Goal: Information Seeking & Learning: Learn about a topic

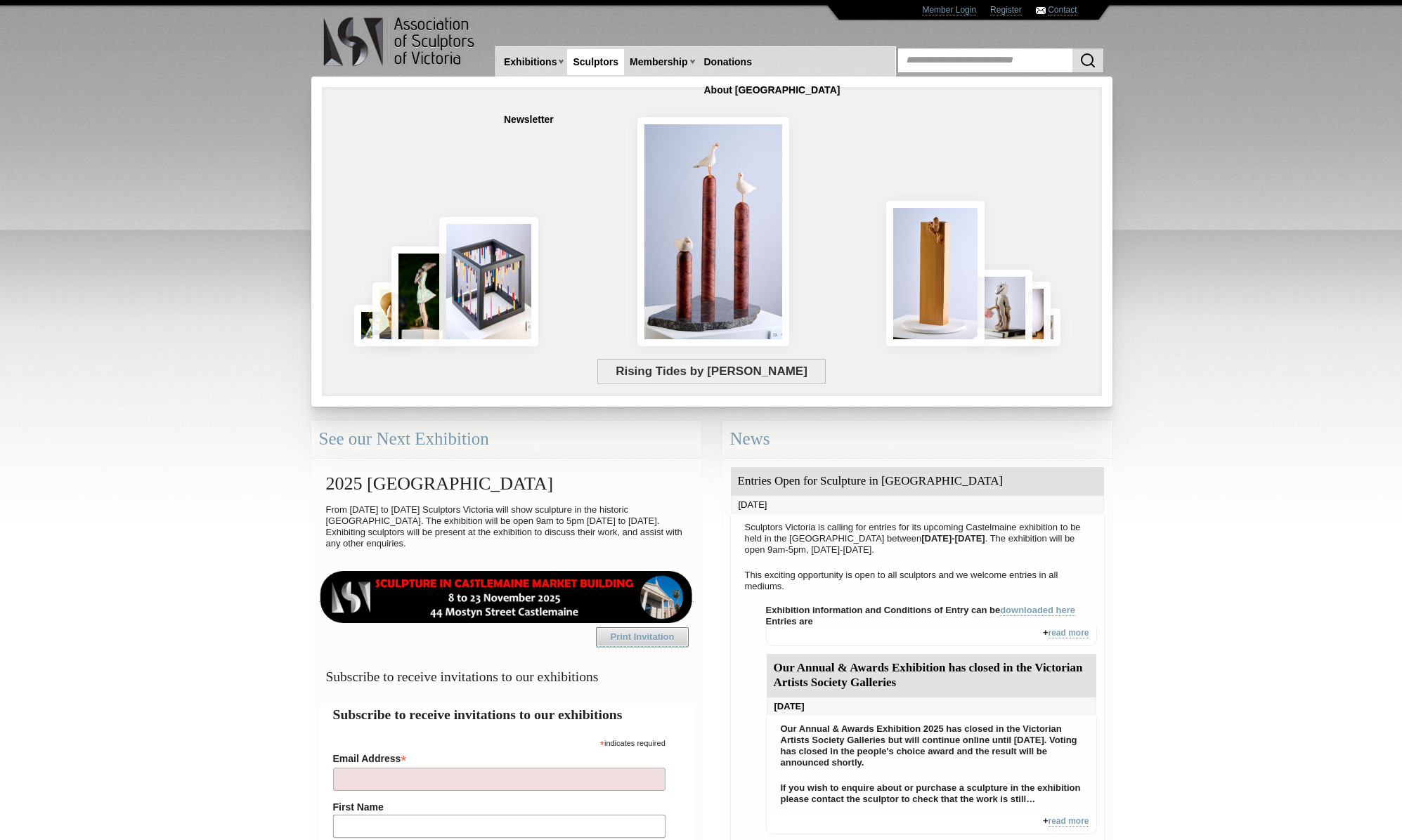
click at [612, 65] on link "Sculptors" at bounding box center [595, 62] width 57 height 26
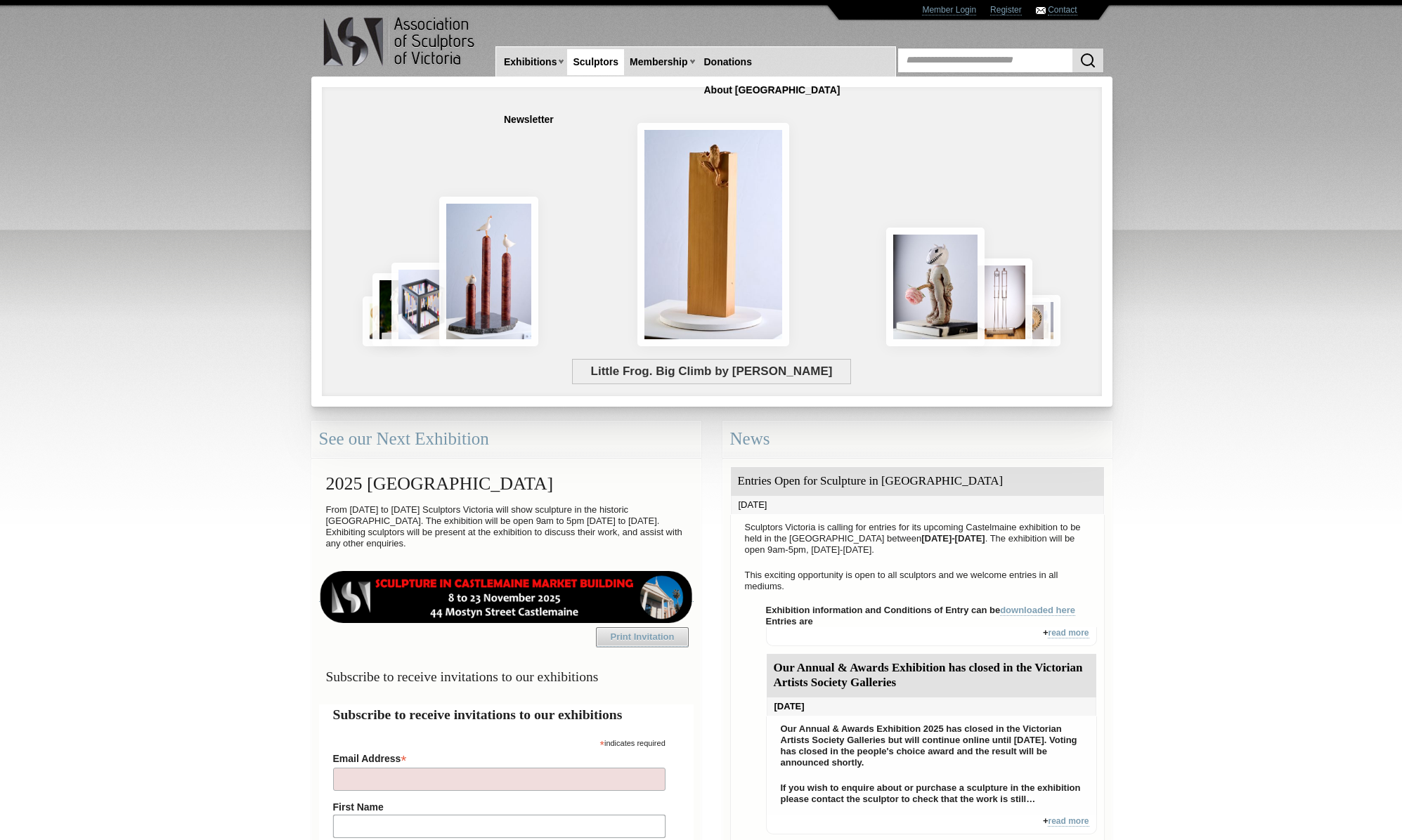
click at [608, 61] on link "Sculptors" at bounding box center [595, 62] width 57 height 26
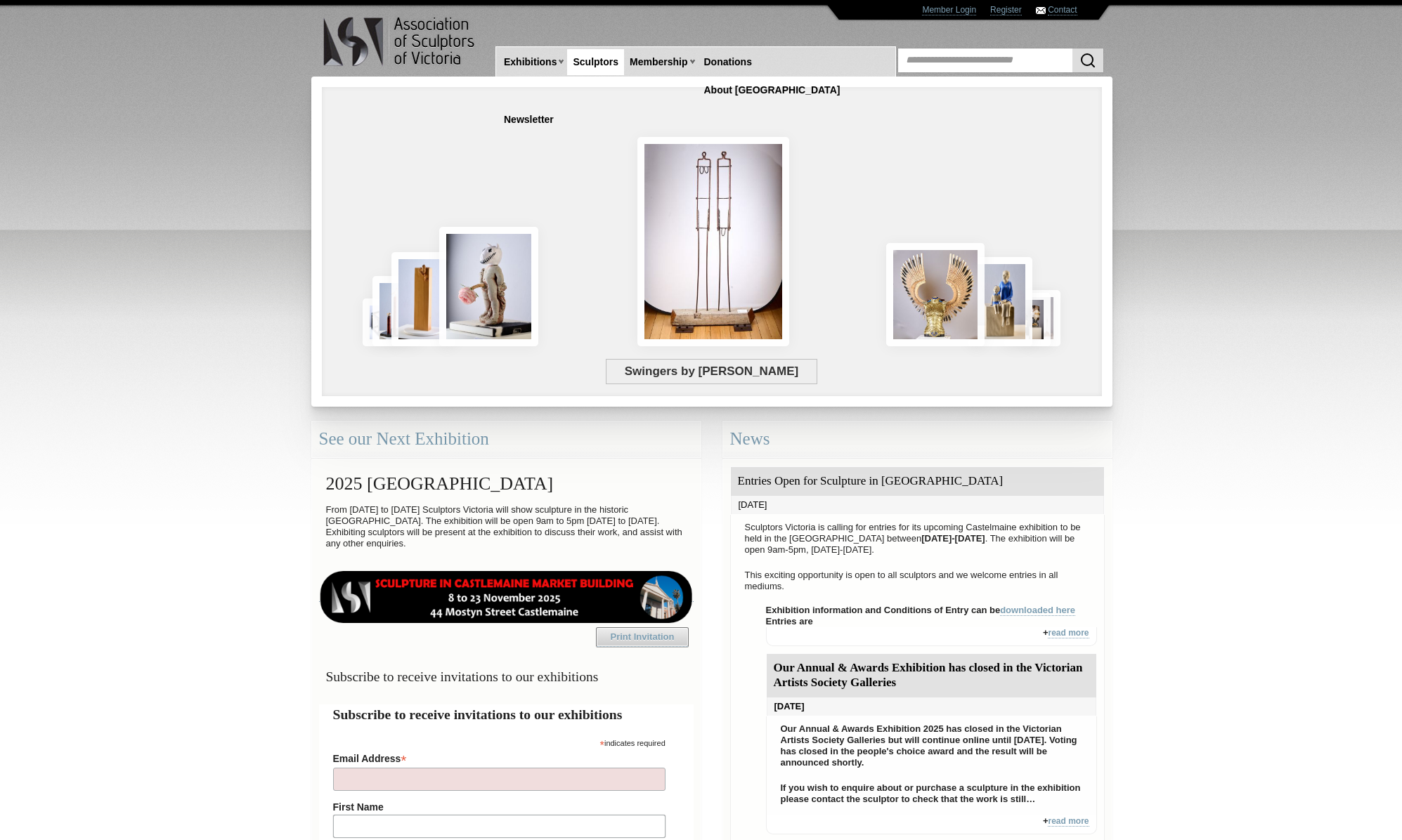
click at [598, 61] on link "Sculptors" at bounding box center [595, 62] width 57 height 26
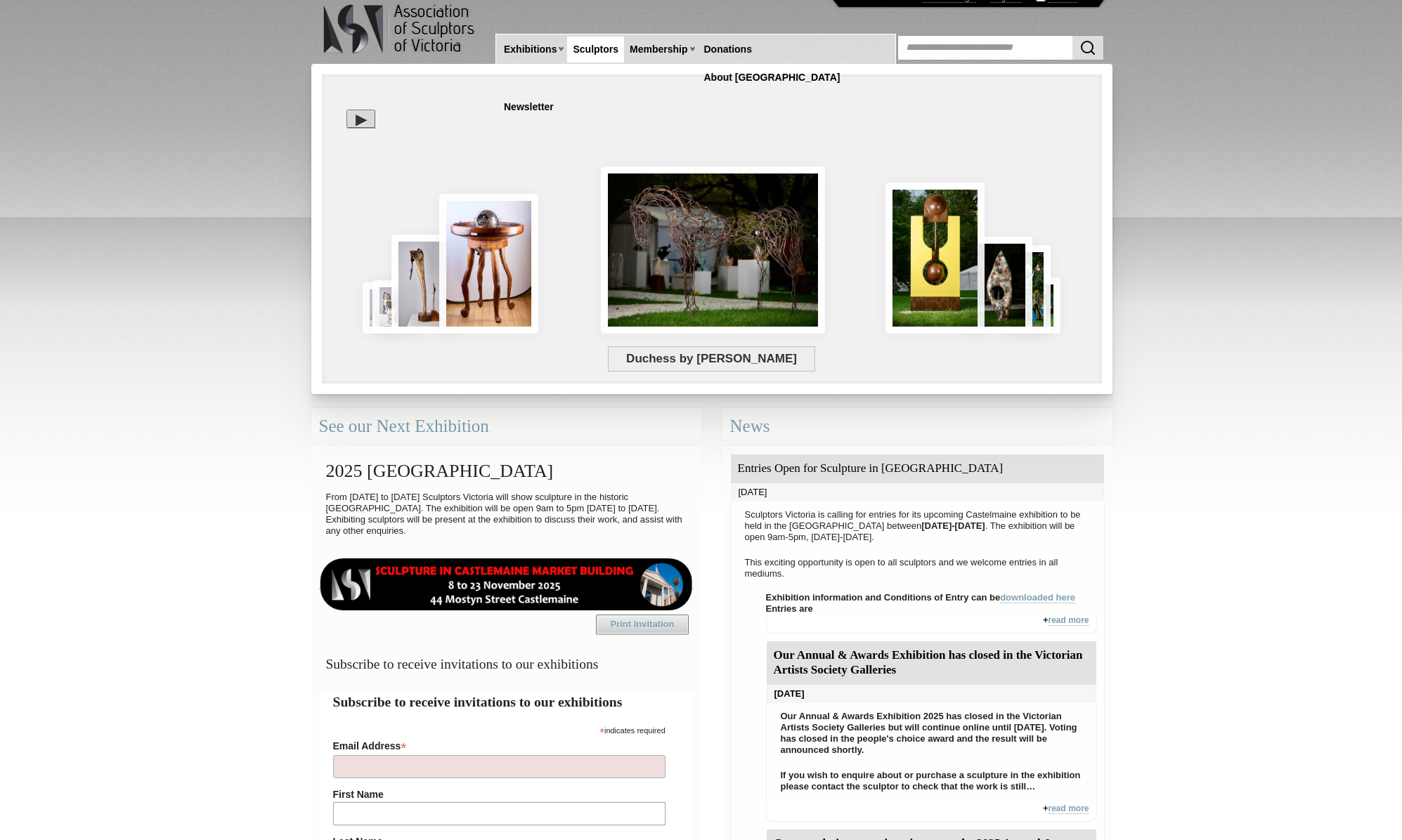
scroll to position [13, 0]
click at [595, 47] on link "Sculptors" at bounding box center [595, 49] width 57 height 26
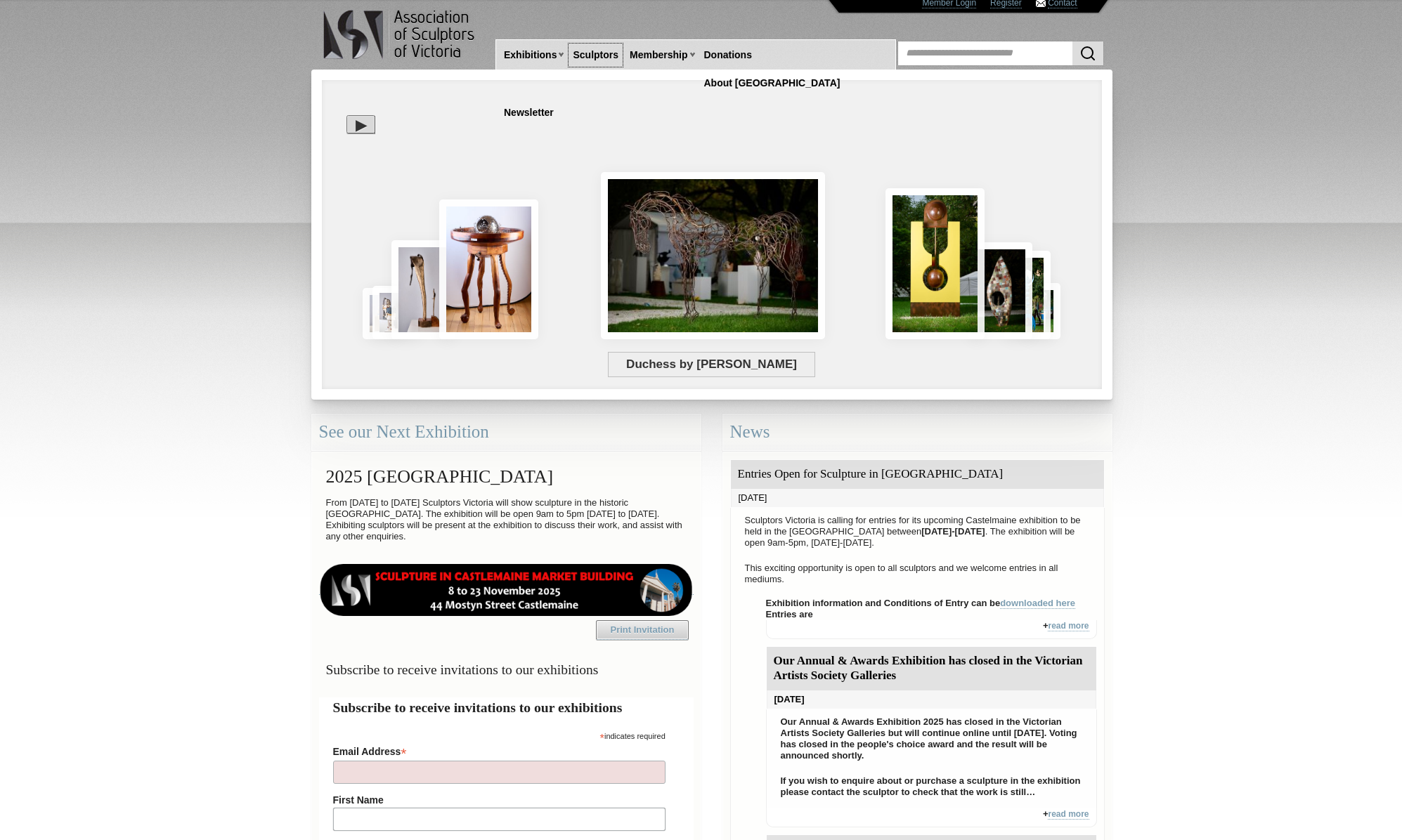
scroll to position [0, 0]
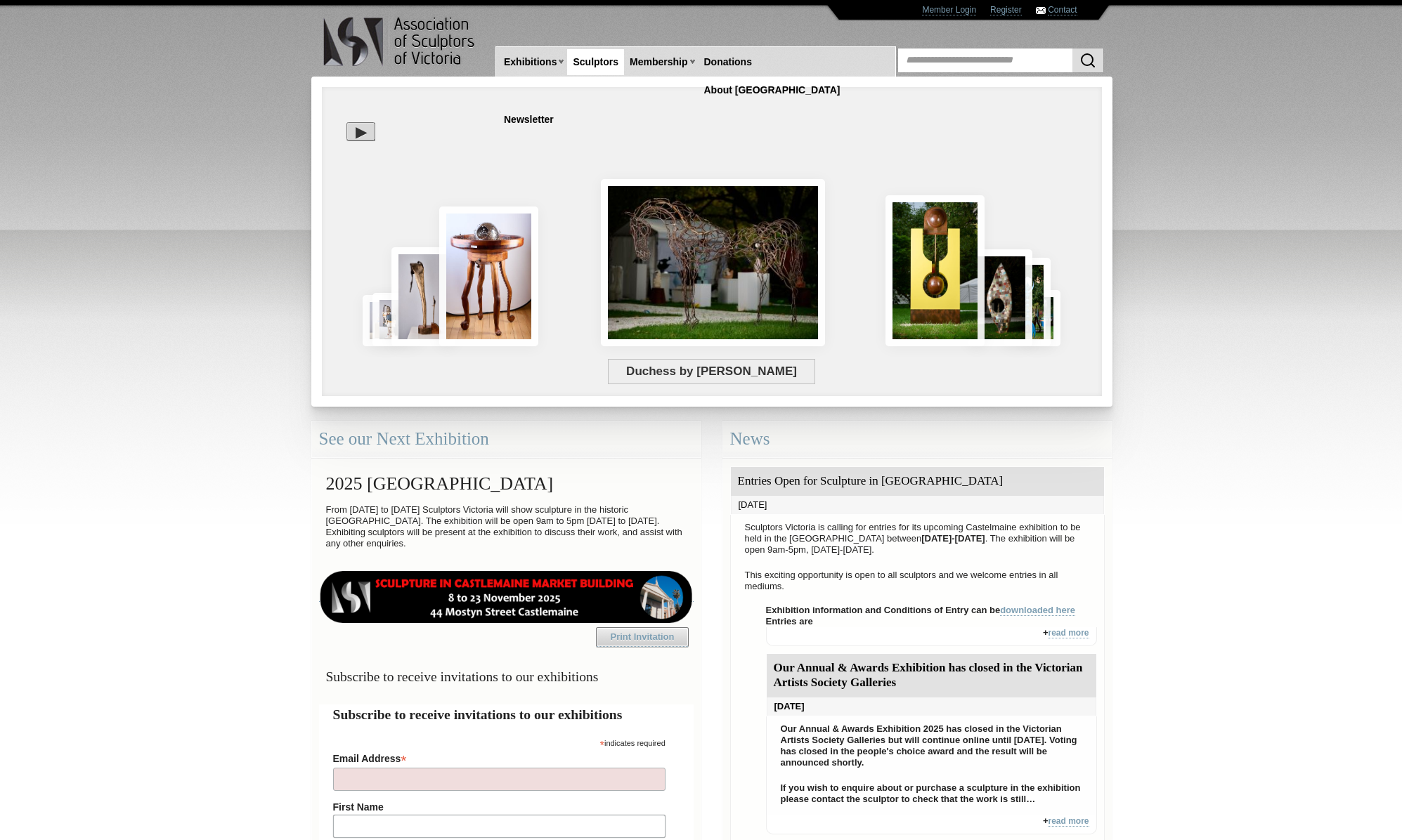
click at [599, 62] on link "Sculptors" at bounding box center [595, 62] width 57 height 26
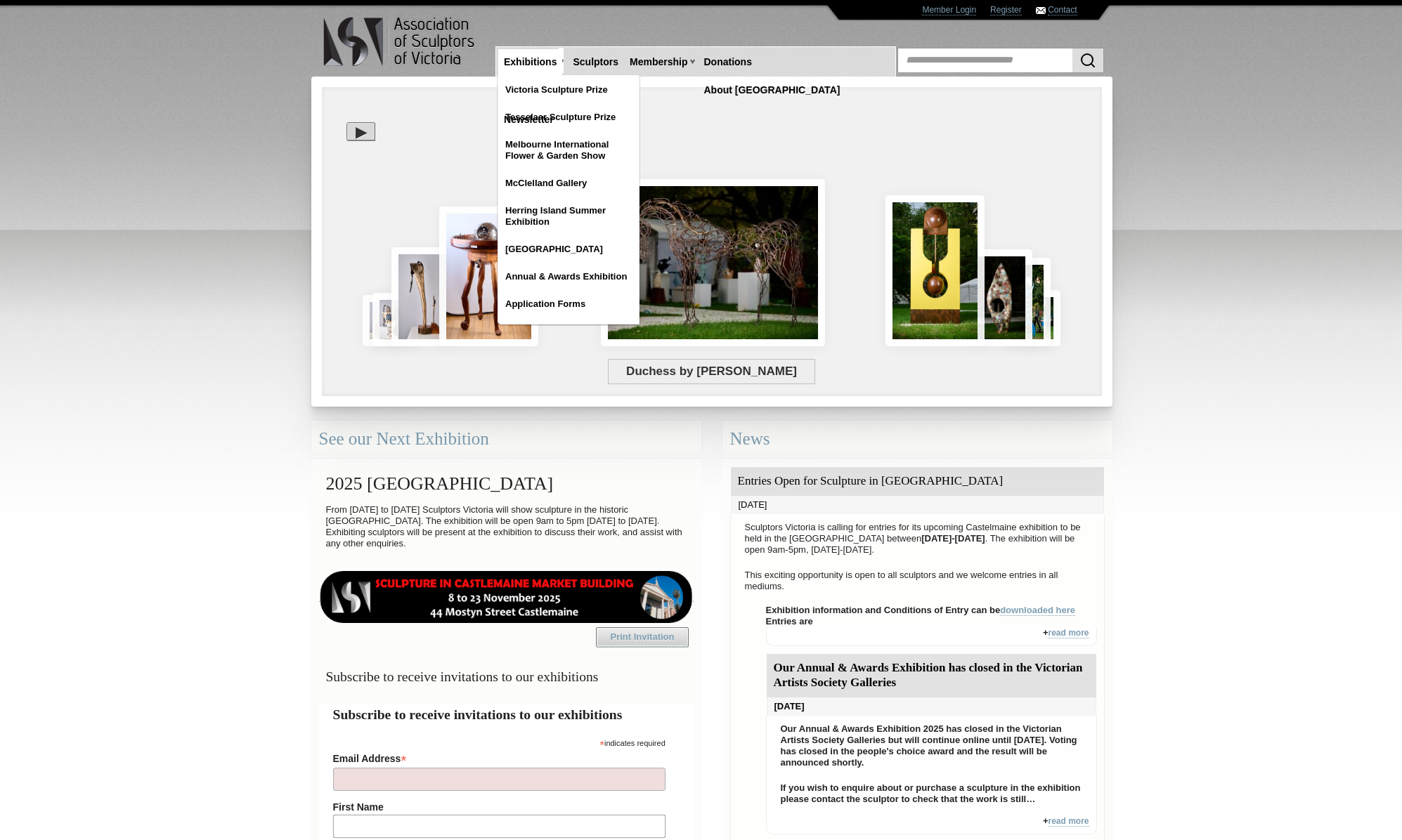
click at [534, 68] on link "Exhibitions" at bounding box center [530, 62] width 64 height 26
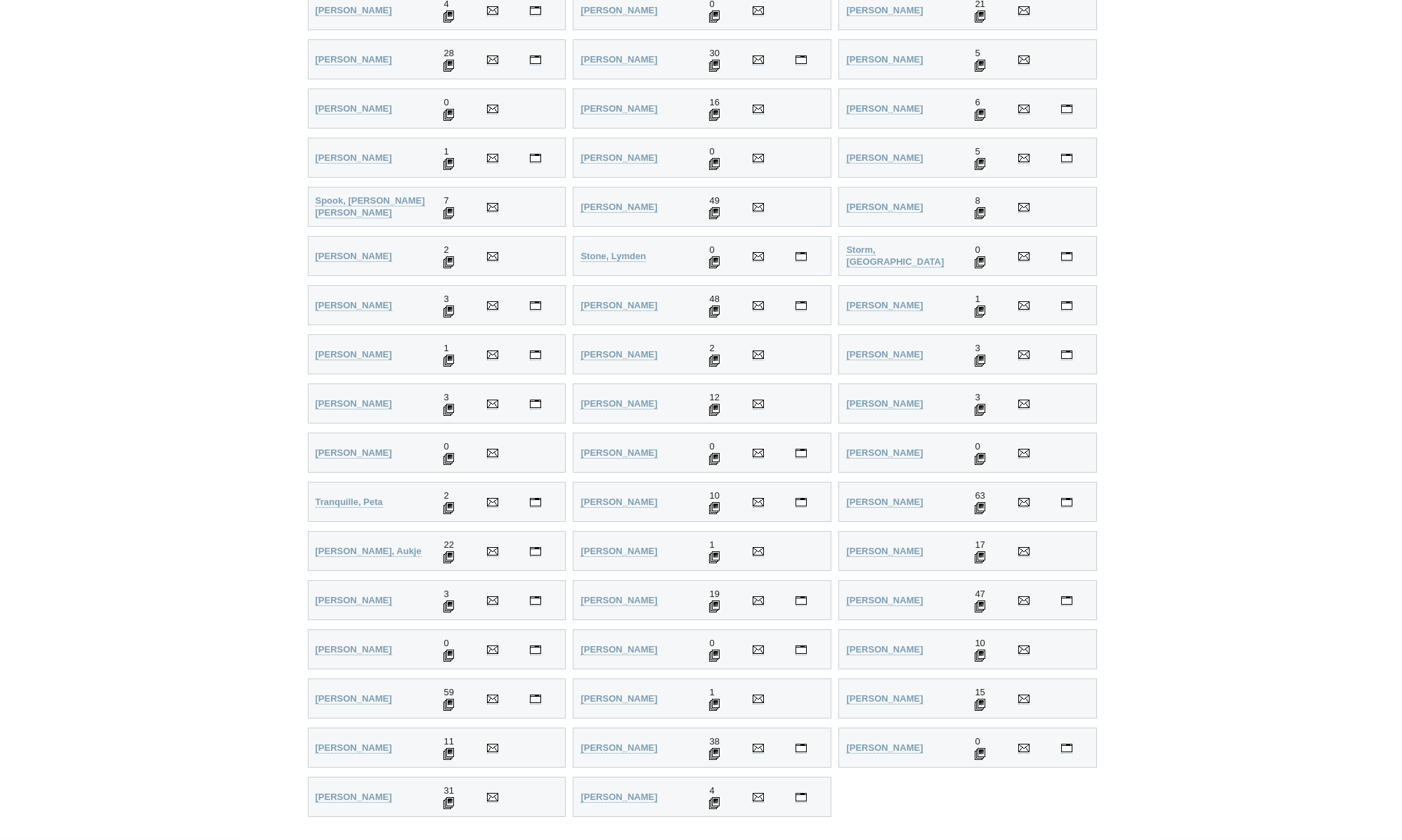
scroll to position [3352, 0]
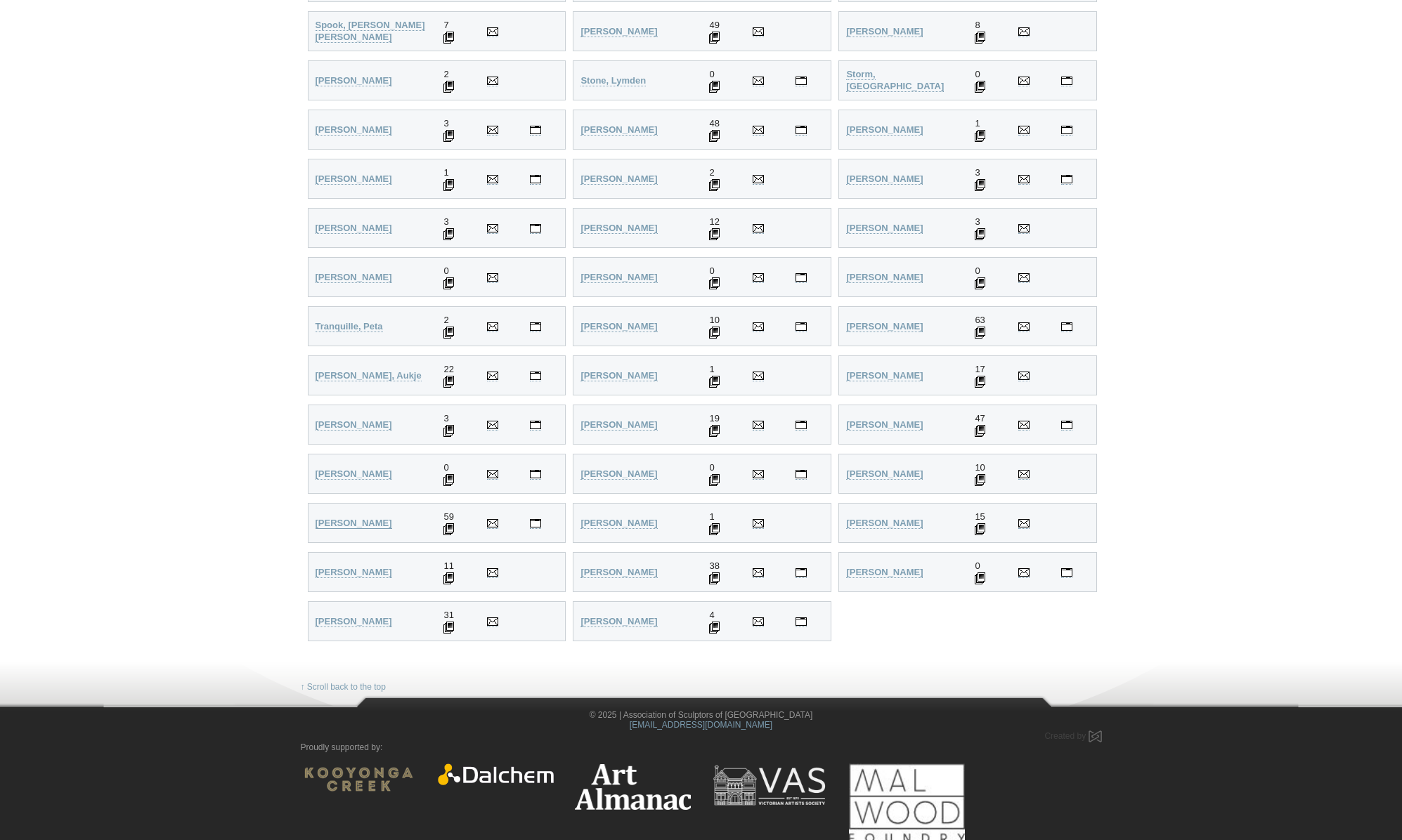
click at [357, 521] on strong "Whiteside, Jenny" at bounding box center [354, 523] width 76 height 10
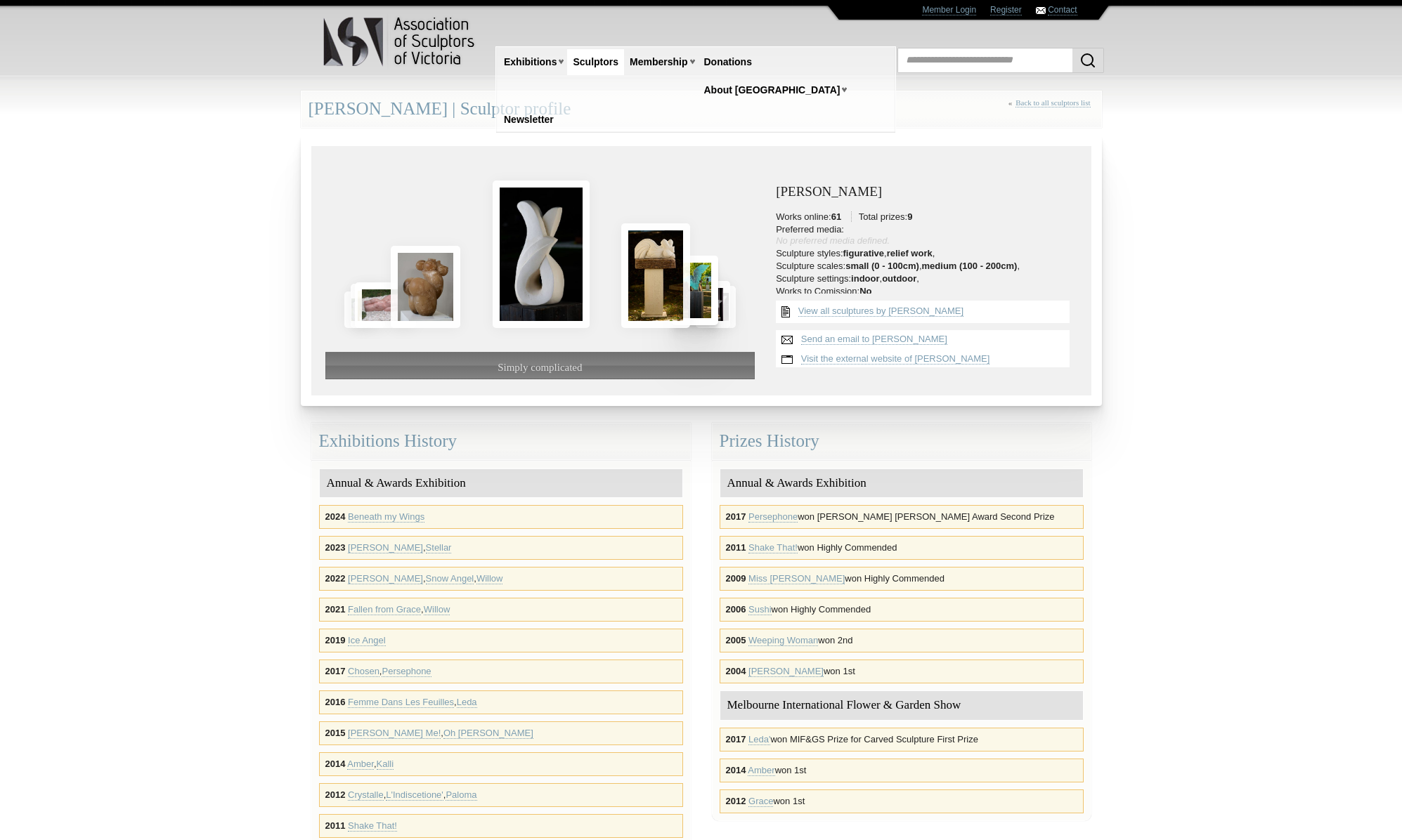
click at [698, 293] on img at bounding box center [695, 290] width 47 height 70
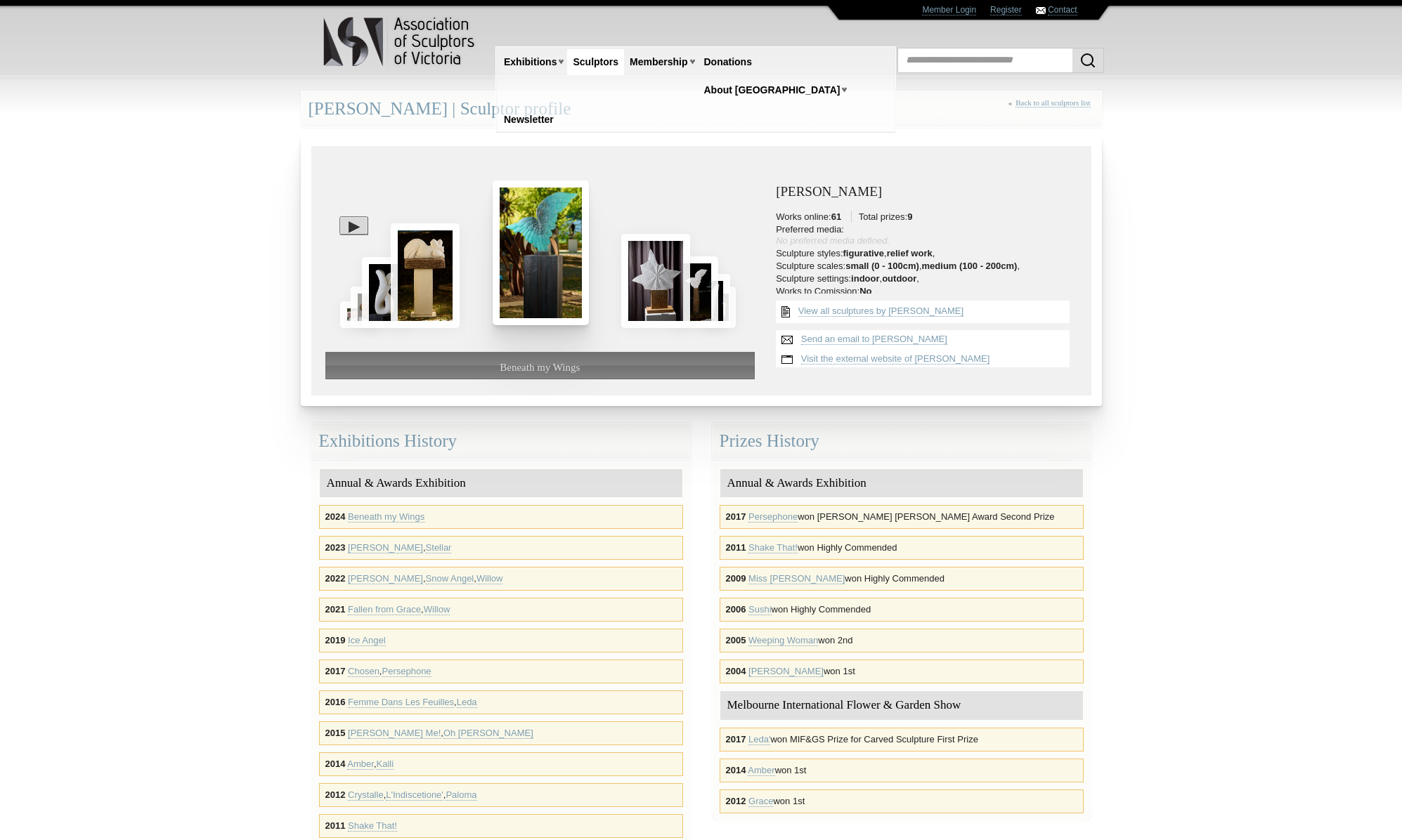
click at [539, 289] on img at bounding box center [541, 252] width 97 height 144
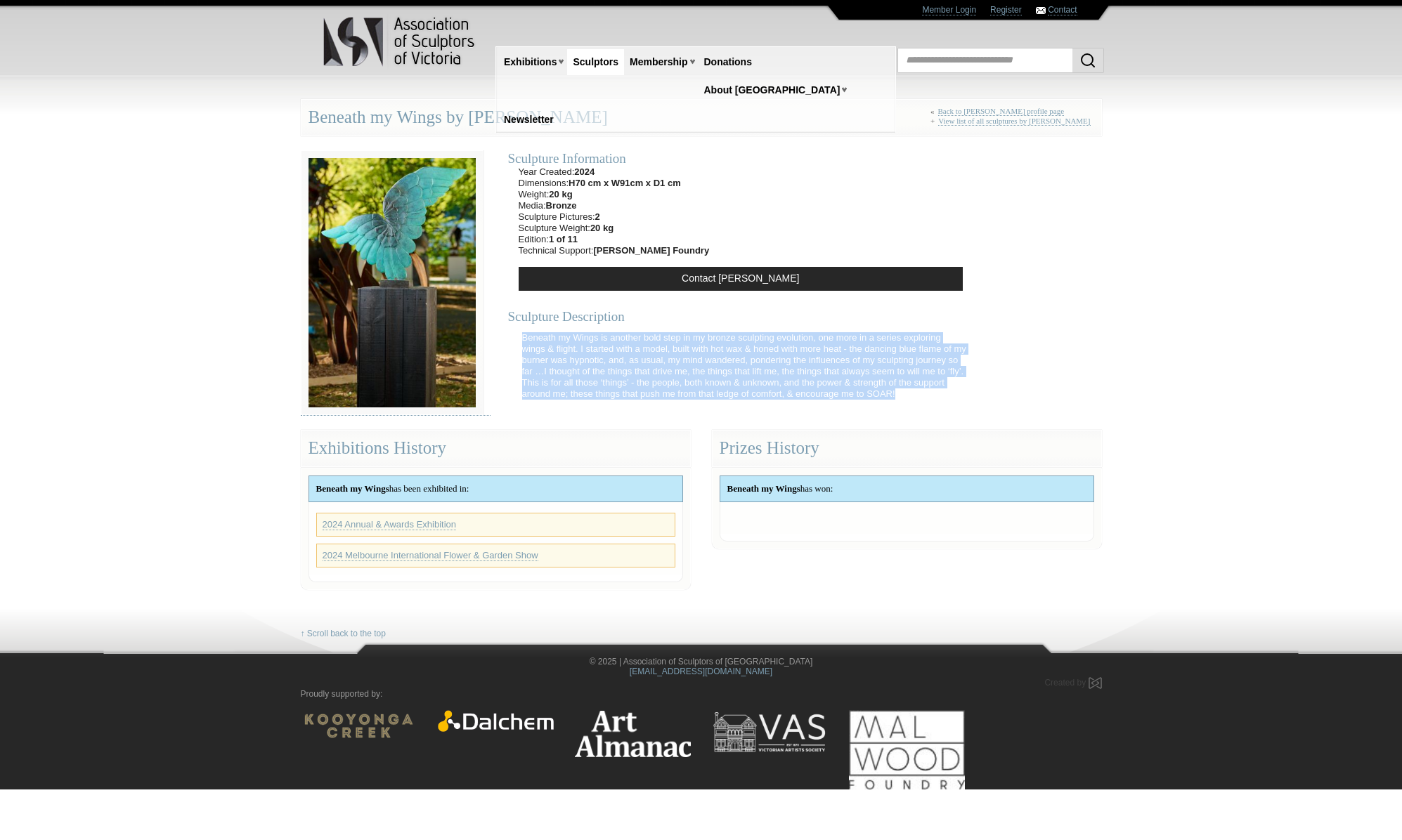
drag, startPoint x: 523, startPoint y: 335, endPoint x: 536, endPoint y: 412, distance: 78.1
click at [535, 406] on p "Beneath my Wings is another bold step in my bronze sculpting evolution, one mor…" at bounding box center [744, 367] width 458 height 82
copy p "Beneath my Wings is another bold step in my bronze sculpting evolution, one mor…"
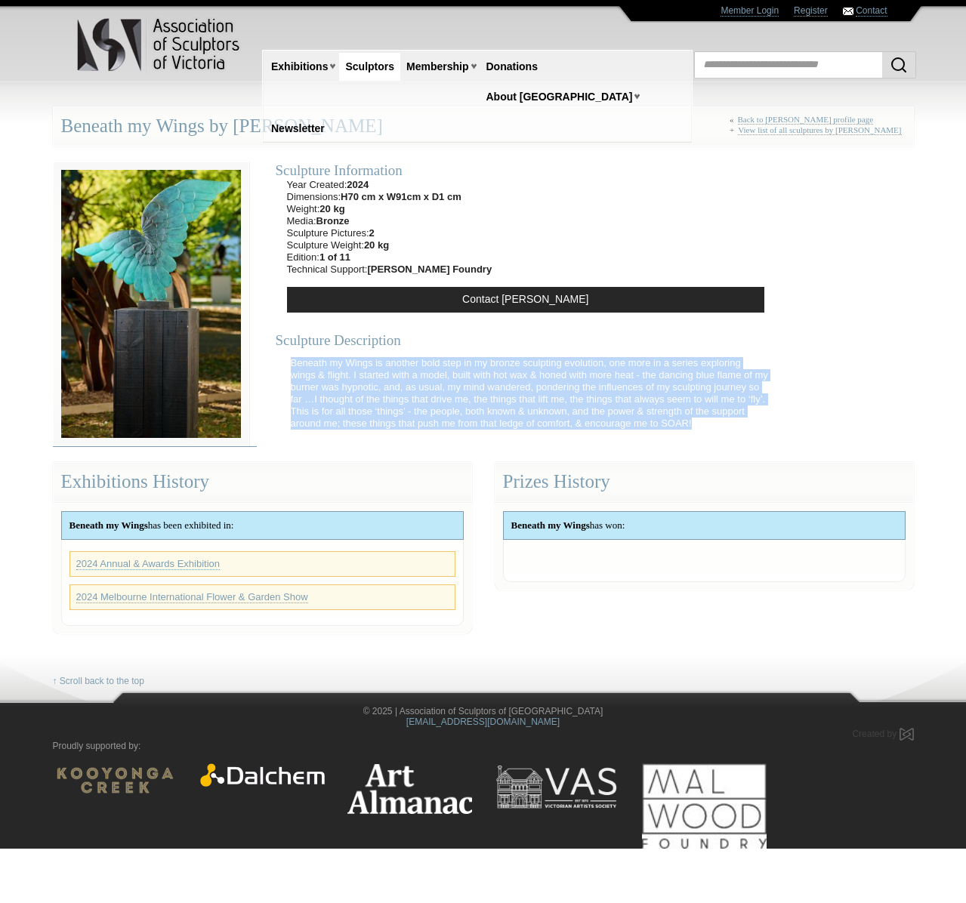
click at [236, 318] on img at bounding box center [151, 304] width 196 height 285
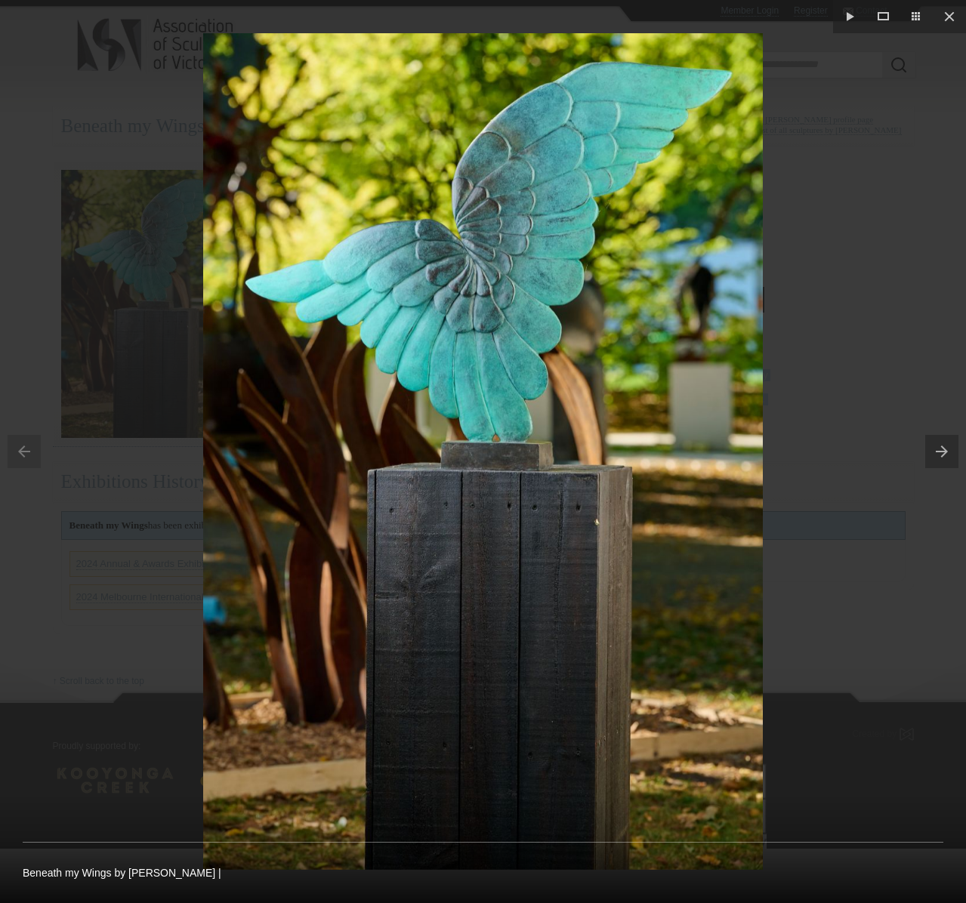
click at [947, 455] on button at bounding box center [945, 452] width 41 height 76
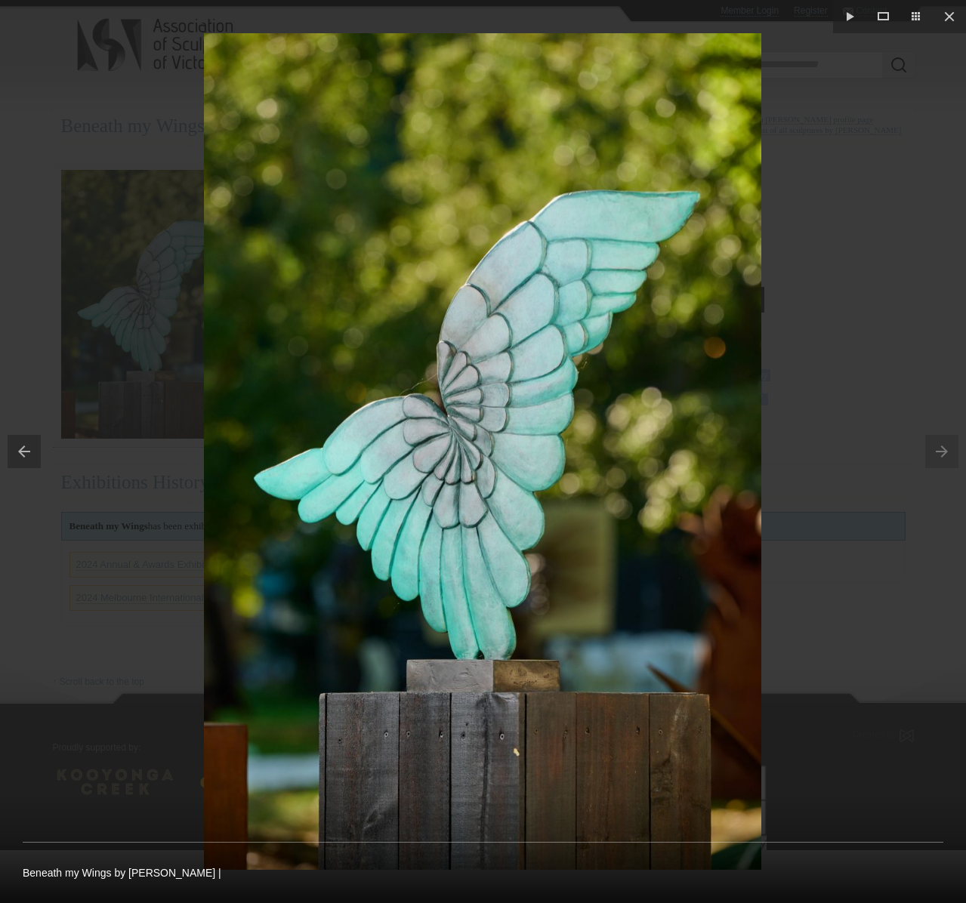
click at [31, 455] on button at bounding box center [20, 452] width 41 height 76
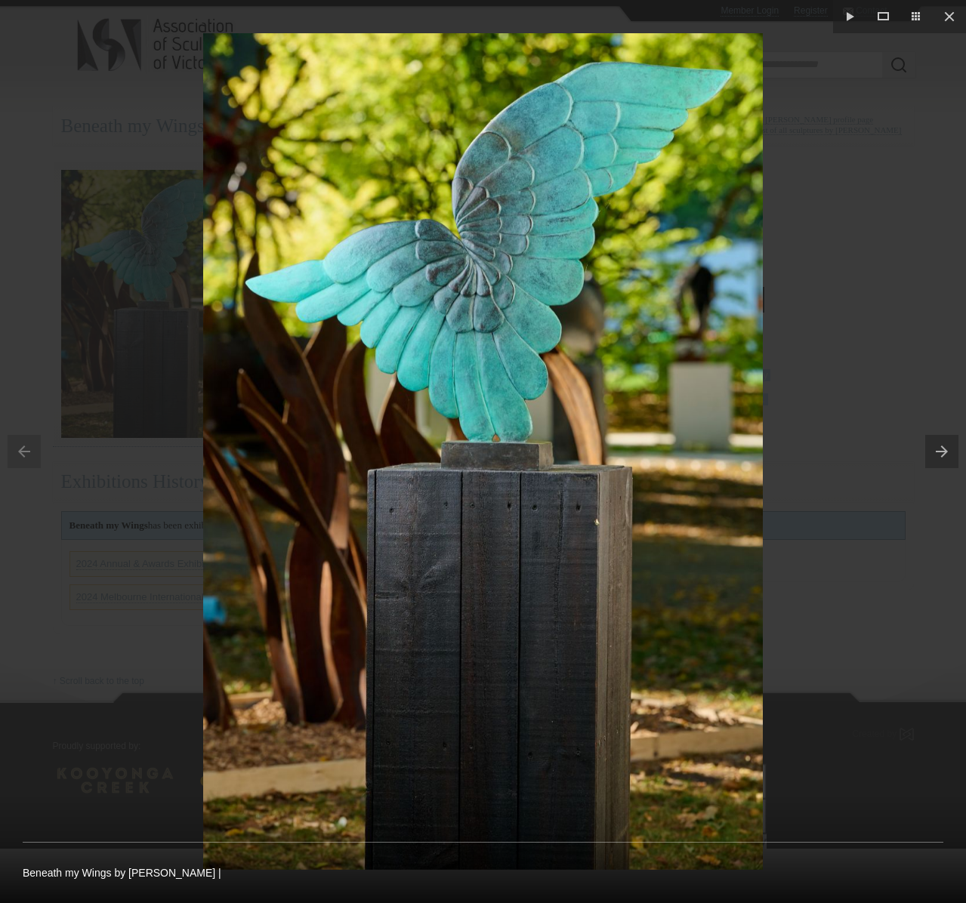
click at [935, 446] on button at bounding box center [945, 452] width 41 height 76
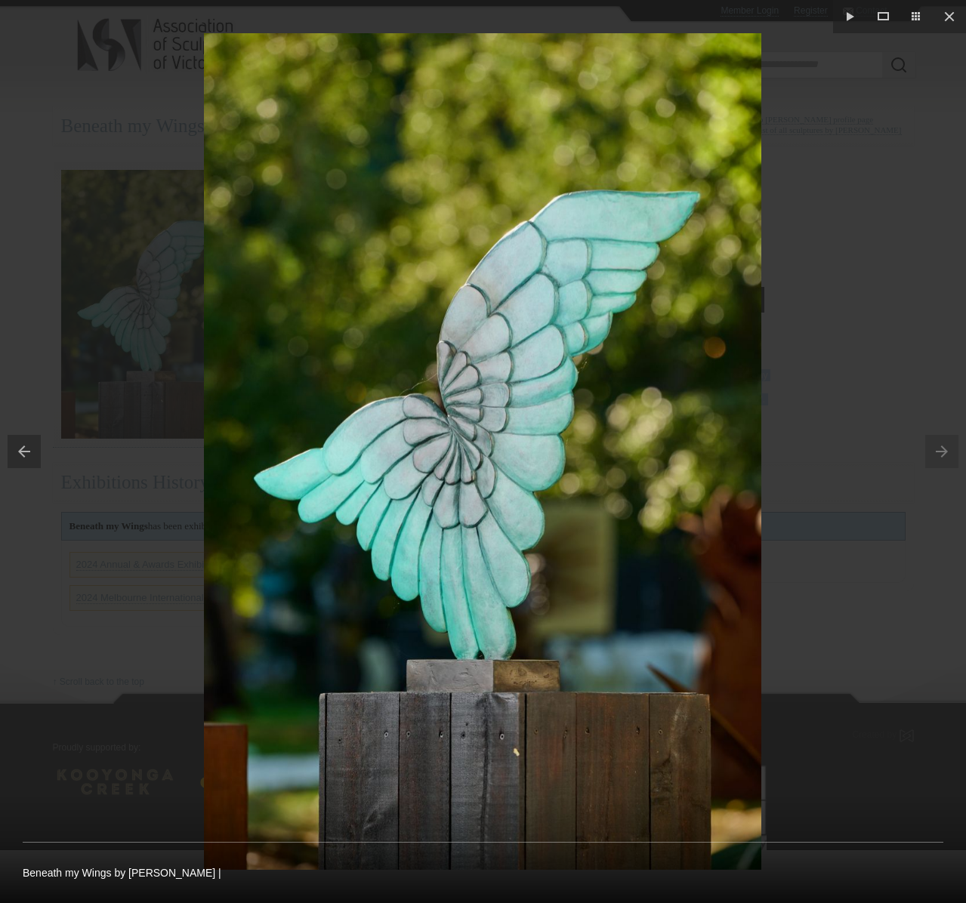
click at [38, 453] on button at bounding box center [20, 452] width 41 height 76
